Goal: Navigation & Orientation: Find specific page/section

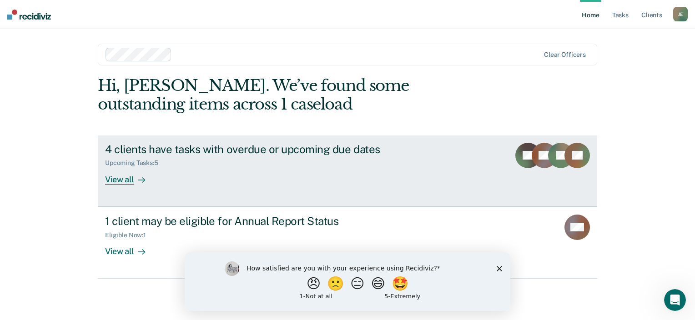
click at [237, 162] on div "Upcoming Tasks : 5" at bounding box center [264, 161] width 319 height 11
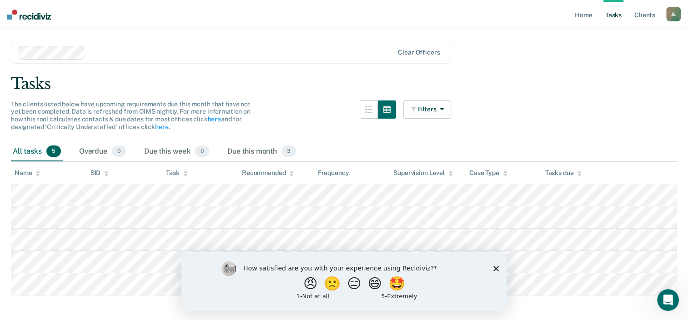
scroll to position [32, 0]
